Goal: Task Accomplishment & Management: Complete application form

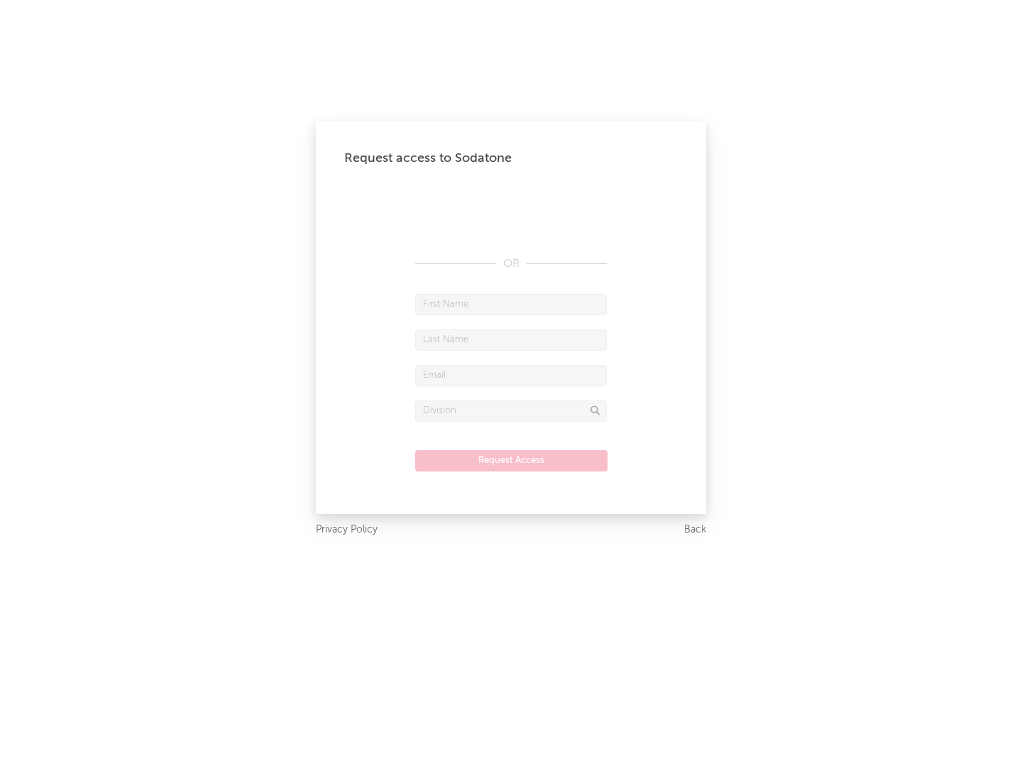
click at [511, 304] on input "text" at bounding box center [511, 304] width 192 height 21
type input "[PERSON_NAME]"
click at [511, 339] on input "text" at bounding box center [511, 339] width 192 height 21
type input "[PERSON_NAME]"
click at [511, 375] on input "text" at bounding box center [511, 375] width 192 height 21
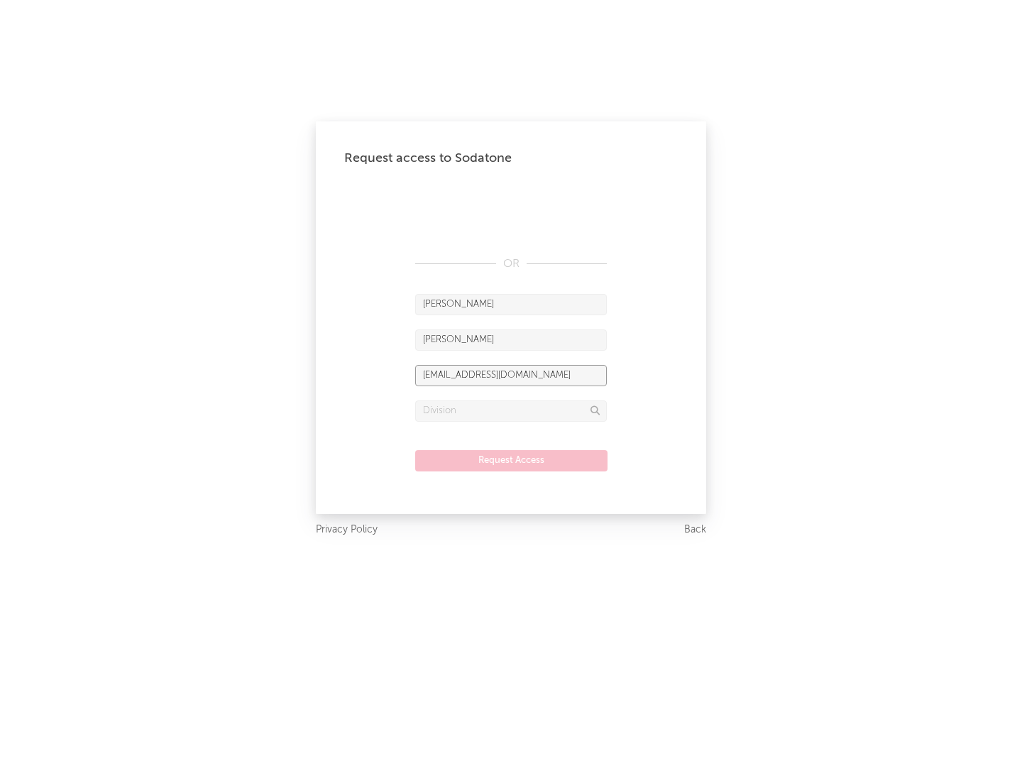
type input "[EMAIL_ADDRESS][DOMAIN_NAME]"
click at [511, 410] on input "text" at bounding box center [511, 410] width 192 height 21
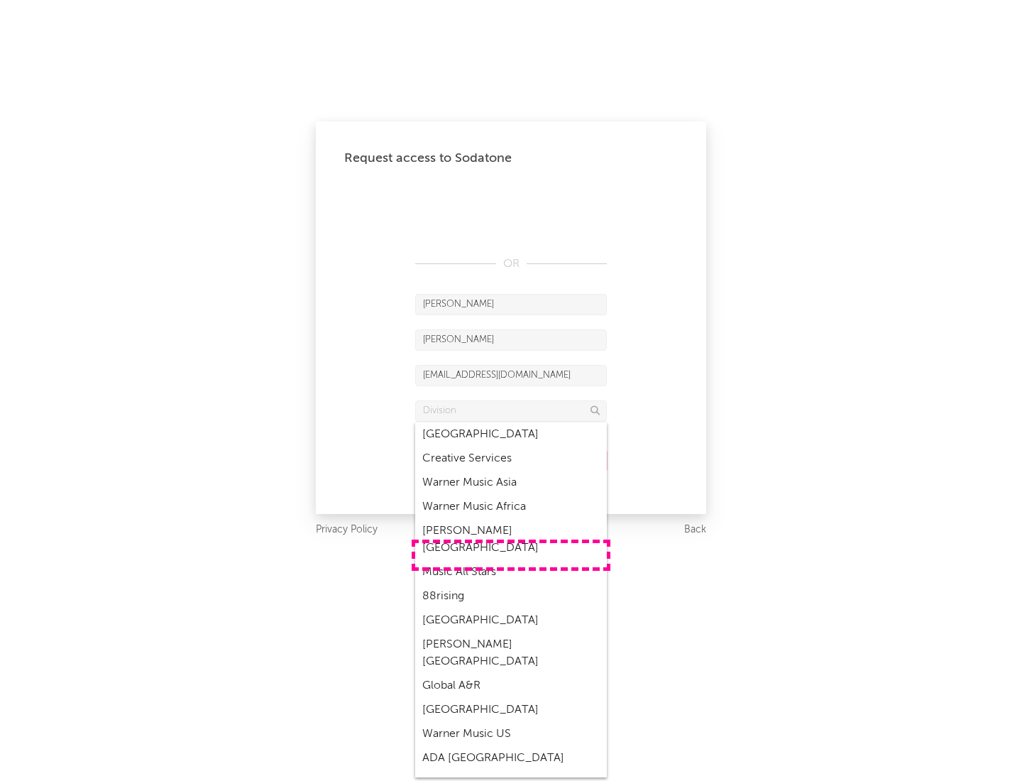
click at [511, 560] on div "Music All Stars" at bounding box center [511, 572] width 192 height 24
type input "Music All Stars"
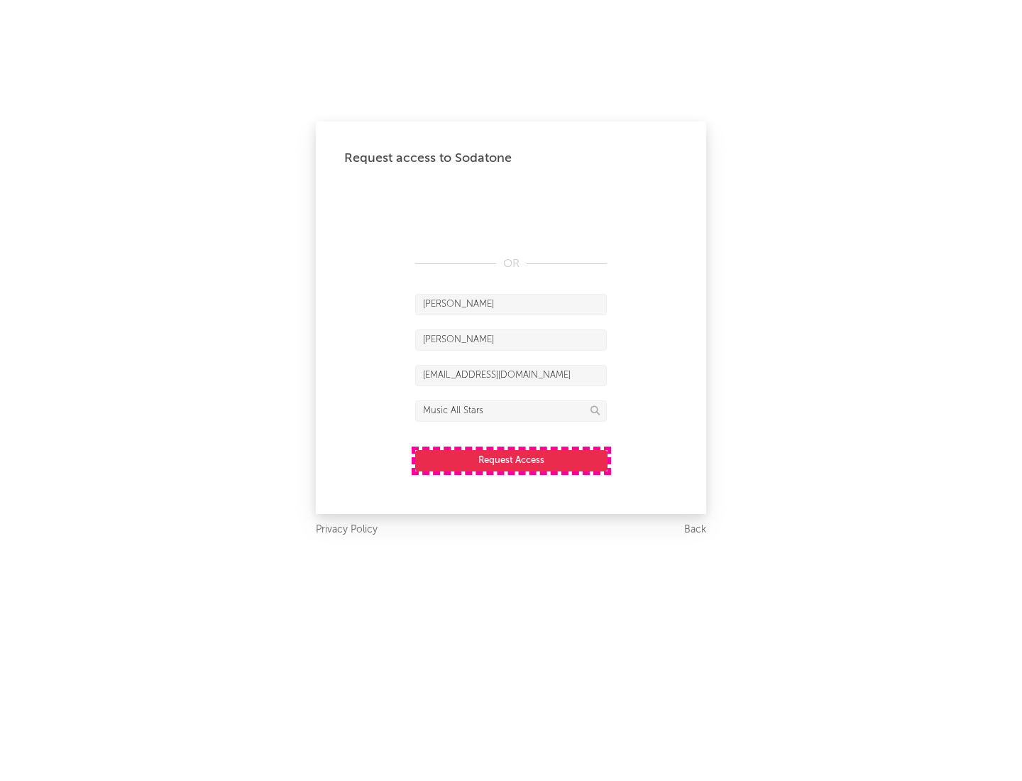
click at [511, 460] on button "Request Access" at bounding box center [511, 460] width 192 height 21
